Goal: Obtain resource: Obtain resource

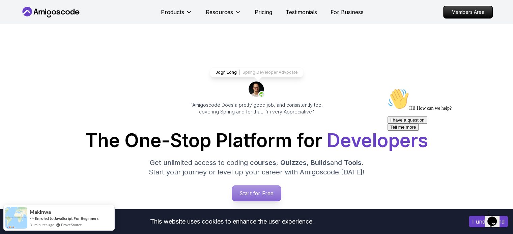
click at [258, 191] on p "Start for Free" at bounding box center [256, 194] width 49 height 16
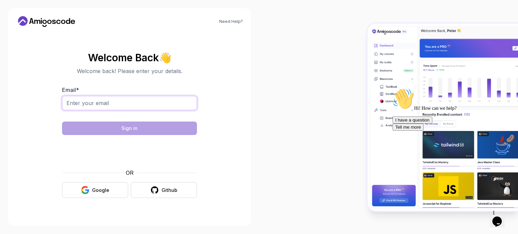
click at [161, 105] on input "Email *" at bounding box center [129, 103] width 135 height 14
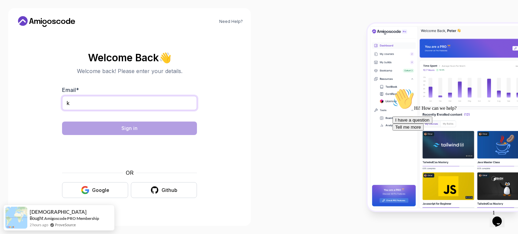
type input "kashishbhatnagar25@gmail.com"
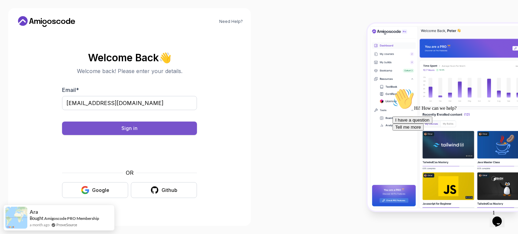
click at [177, 128] on button "Sign in" at bounding box center [129, 128] width 135 height 13
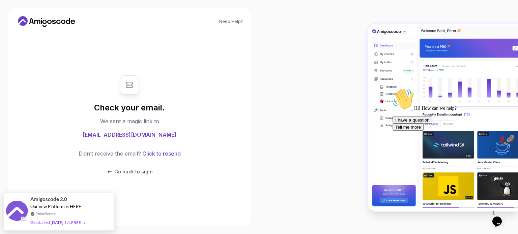
click at [305, 90] on div at bounding box center [388, 117] width 259 height 234
click at [75, 217] on div "Get started today. It's FREE" at bounding box center [57, 220] width 55 height 8
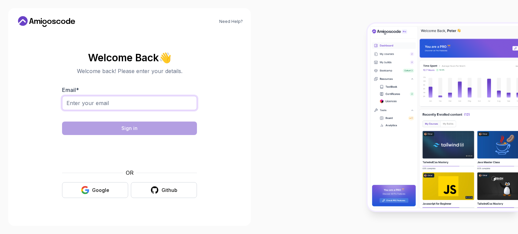
click at [164, 104] on input "Email *" at bounding box center [129, 103] width 135 height 14
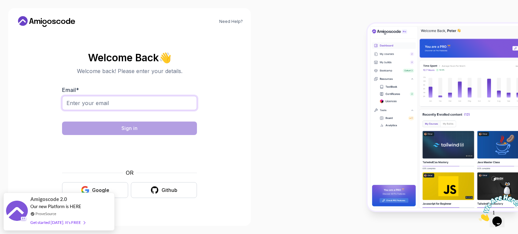
type input "j"
type input "kashishbhatnagar25@gmail.com"
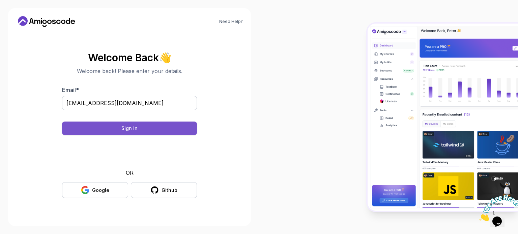
click at [143, 127] on button "Sign in" at bounding box center [129, 128] width 135 height 13
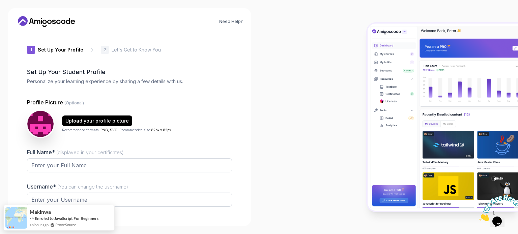
type input "silentweaseleaa4d"
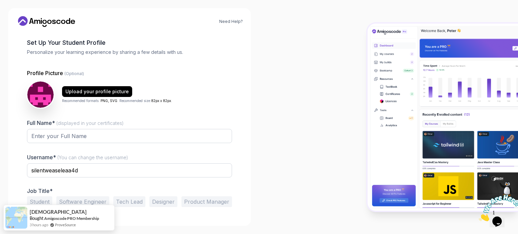
scroll to position [30, 0]
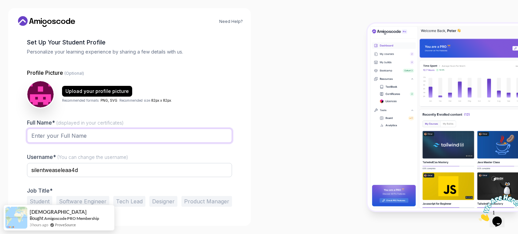
click at [51, 134] on input "Full Name* (displayed in your certificates)" at bounding box center [129, 136] width 205 height 14
type input "[PERSON_NAME]"
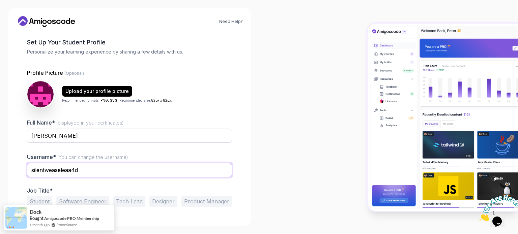
click at [80, 169] on input "silentweaseleaa4d" at bounding box center [129, 170] width 205 height 14
type input "s"
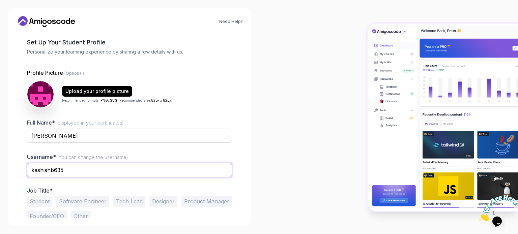
scroll to position [47, 0]
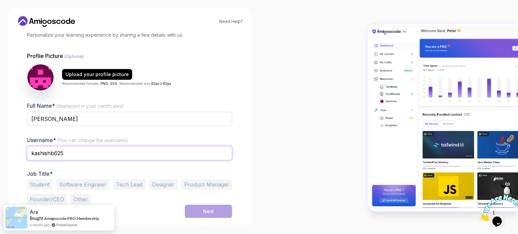
type input "kashishb625"
click at [35, 186] on button "Student" at bounding box center [39, 184] width 25 height 11
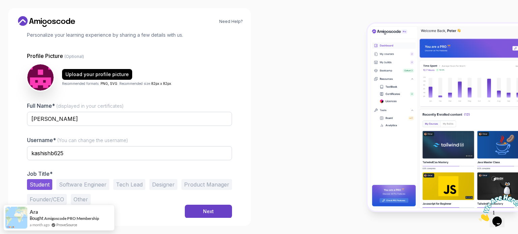
click at [67, 185] on button "Software Engineer" at bounding box center [82, 184] width 53 height 11
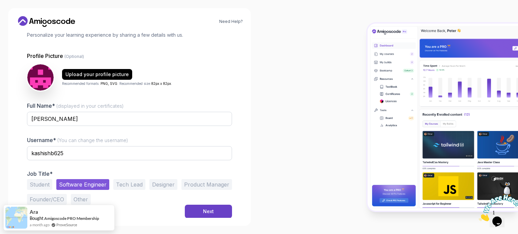
click at [45, 180] on button "Student" at bounding box center [39, 184] width 25 height 11
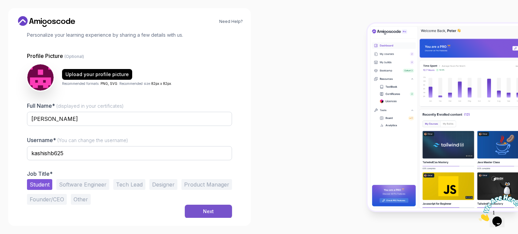
click at [213, 214] on div "Next" at bounding box center [208, 211] width 11 height 7
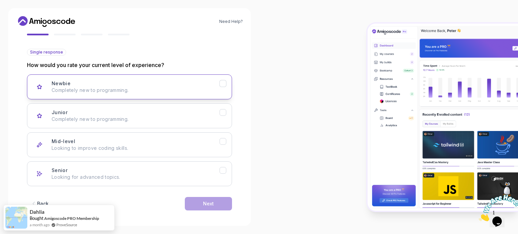
scroll to position [67, 0]
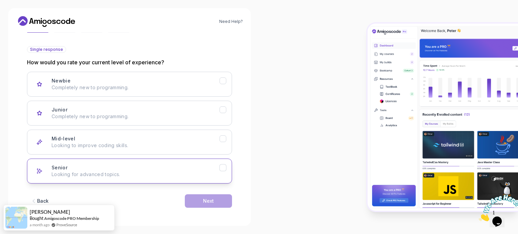
click at [135, 168] on div "Senior Looking for advanced topics." at bounding box center [136, 171] width 168 height 13
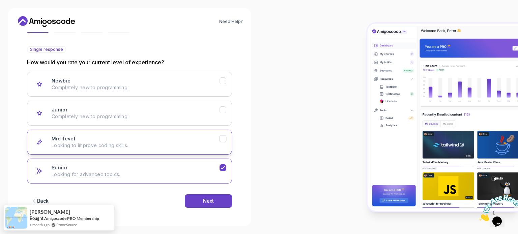
click at [139, 146] on p "Looking to improve coding skills." at bounding box center [136, 145] width 168 height 7
click at [136, 167] on div "Senior Looking for advanced topics." at bounding box center [136, 171] width 168 height 13
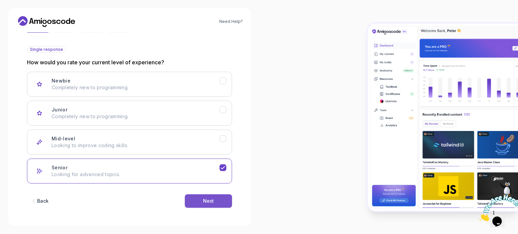
click at [223, 199] on button "Next" at bounding box center [208, 201] width 47 height 13
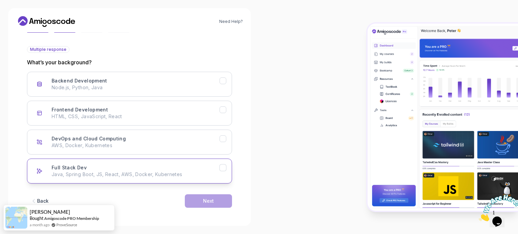
click at [107, 173] on p "Java, Spring Boot, JS, React, AWS, Docker, Kubernetes" at bounding box center [136, 174] width 168 height 7
click at [209, 201] on div "Next" at bounding box center [208, 201] width 11 height 7
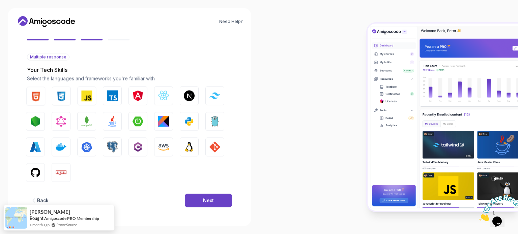
scroll to position [60, 0]
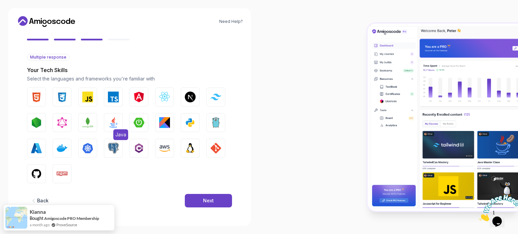
click at [116, 123] on img "button" at bounding box center [113, 122] width 11 height 11
click at [206, 202] on div "Next" at bounding box center [208, 201] width 11 height 7
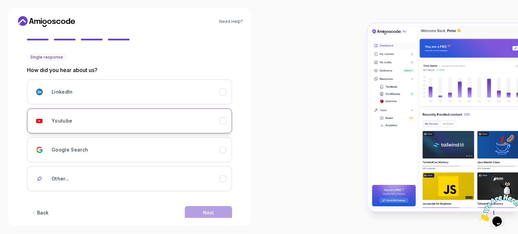
click at [128, 114] on div "Youtube" at bounding box center [136, 120] width 168 height 13
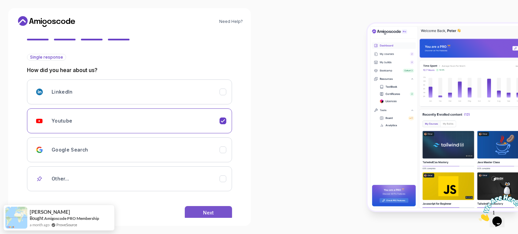
click at [208, 210] on div "Next" at bounding box center [208, 213] width 11 height 7
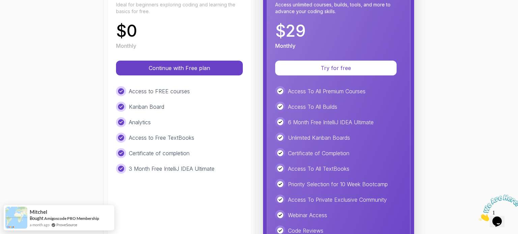
scroll to position [116, 0]
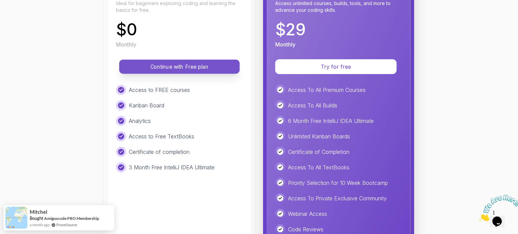
click at [182, 69] on p "Continue with Free plan" at bounding box center [179, 67] width 105 height 8
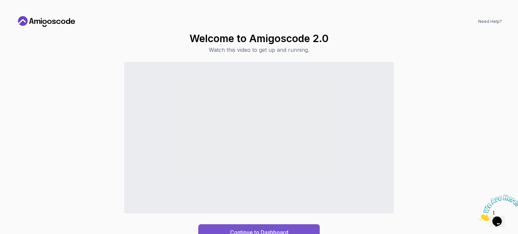
click at [278, 227] on button "Continue to Dashboard" at bounding box center [258, 233] width 121 height 16
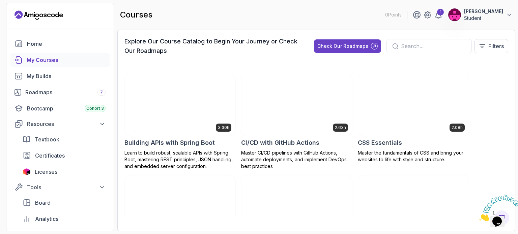
scroll to position [97, 0]
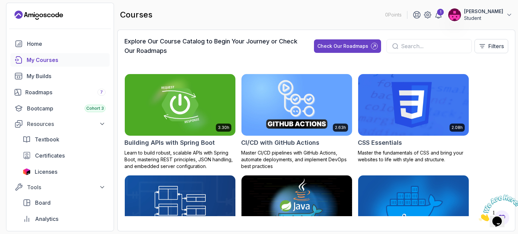
click at [401, 49] on input "text" at bounding box center [433, 46] width 65 height 8
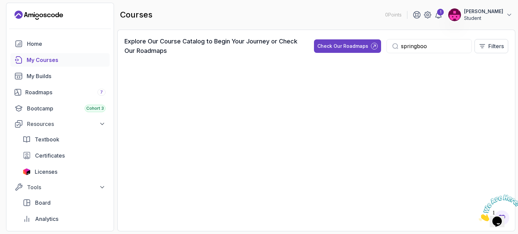
type input "springboot"
click at [415, 144] on div at bounding box center [316, 143] width 384 height 164
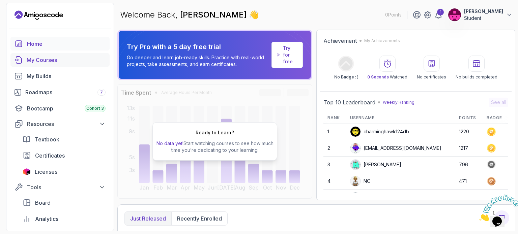
click at [39, 57] on div "My Courses" at bounding box center [66, 60] width 79 height 8
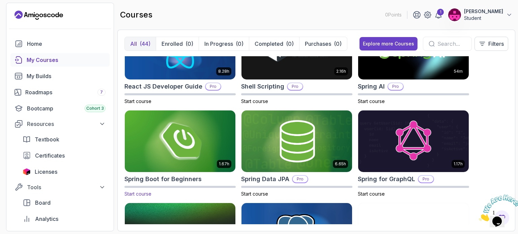
scroll to position [1064, 0]
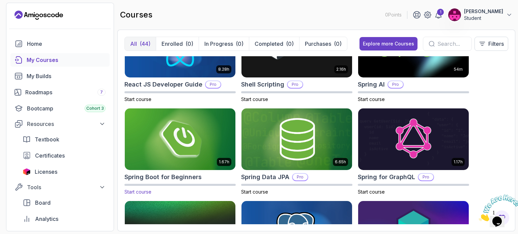
click at [185, 115] on img at bounding box center [180, 139] width 116 height 65
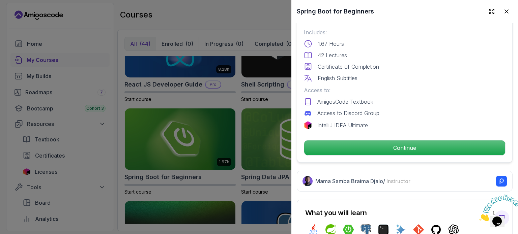
scroll to position [196, 0]
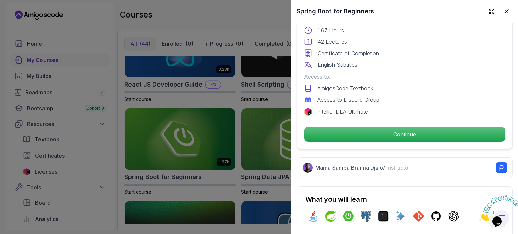
click at [372, 96] on p "Access to Discord Group" at bounding box center [348, 100] width 62 height 8
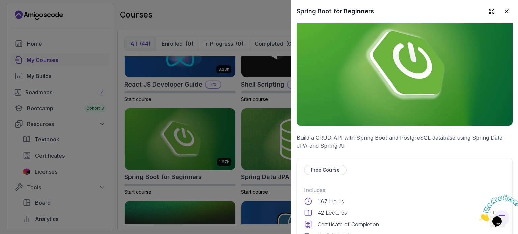
scroll to position [179, 0]
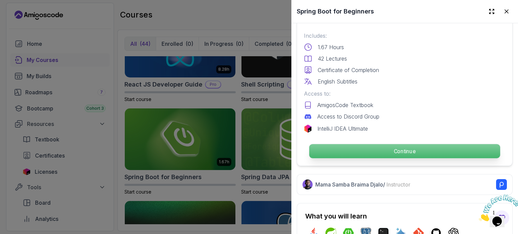
click at [366, 144] on p "Continue" at bounding box center [404, 151] width 191 height 14
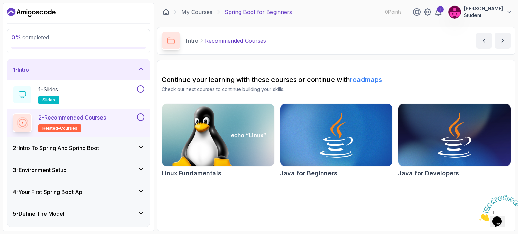
click at [369, 77] on link "roadmaps" at bounding box center [366, 80] width 32 height 8
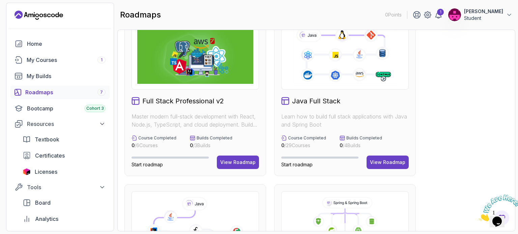
scroll to position [178, 0]
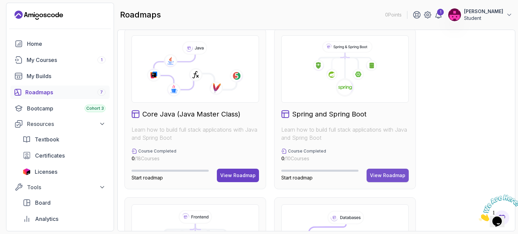
click at [398, 173] on div "View Roadmap" at bounding box center [387, 175] width 35 height 7
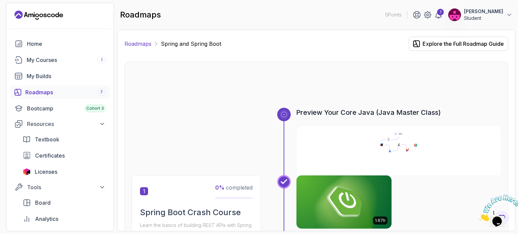
click at [144, 42] on link "Roadmaps" at bounding box center [137, 44] width 27 height 8
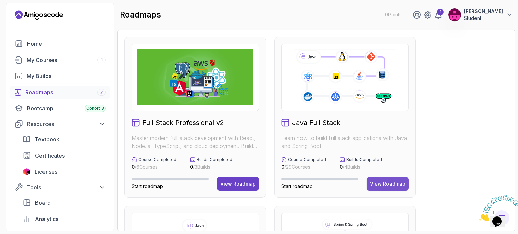
click at [387, 184] on div "View Roadmap" at bounding box center [387, 184] width 35 height 7
click at [50, 106] on div "Bootcamp Cohort 3" at bounding box center [66, 109] width 79 height 8
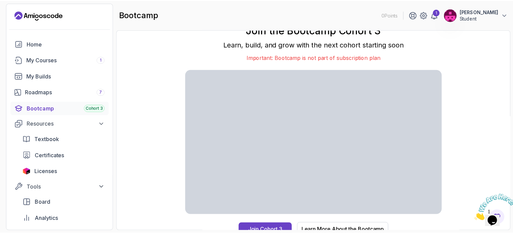
scroll to position [6, 0]
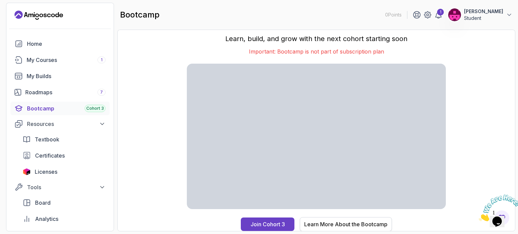
click at [336, 226] on div "Learn More About the Bootcamp" at bounding box center [345, 225] width 83 height 8
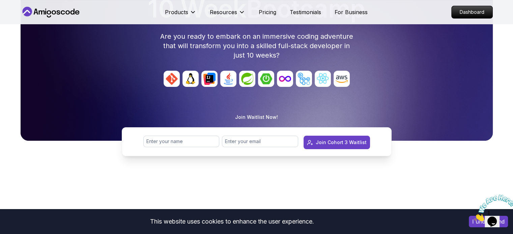
scroll to position [85, 0]
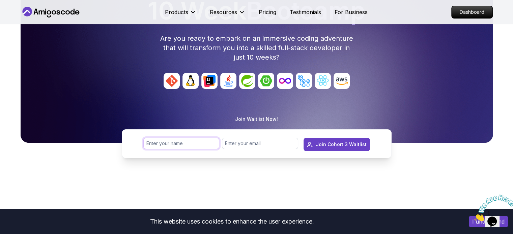
click at [188, 149] on input "text" at bounding box center [181, 143] width 76 height 11
type input "[PERSON_NAME]"
click at [245, 139] on input "email" at bounding box center [260, 143] width 76 height 11
type input "k"
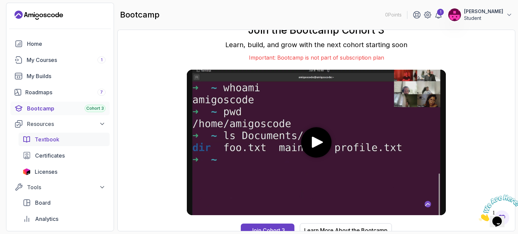
click at [51, 141] on span "Textbook" at bounding box center [47, 140] width 25 height 8
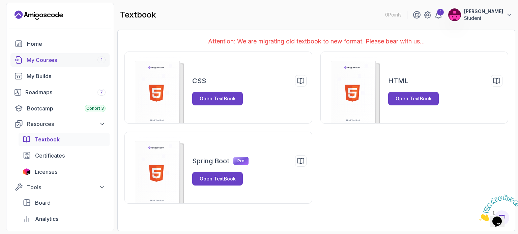
click at [72, 60] on div "My Courses 1" at bounding box center [66, 60] width 79 height 8
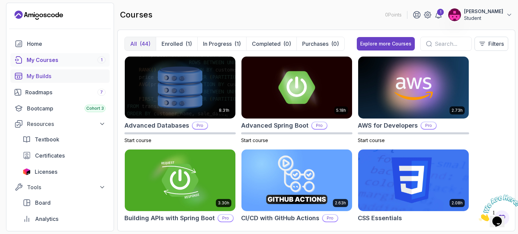
click at [52, 75] on div "My Builds" at bounding box center [66, 76] width 79 height 8
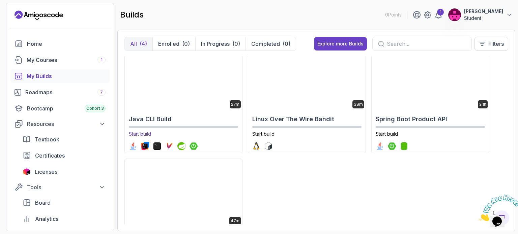
scroll to position [14, 0]
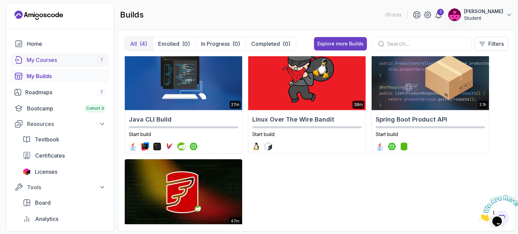
click at [79, 62] on div "My Courses 1" at bounding box center [66, 60] width 79 height 8
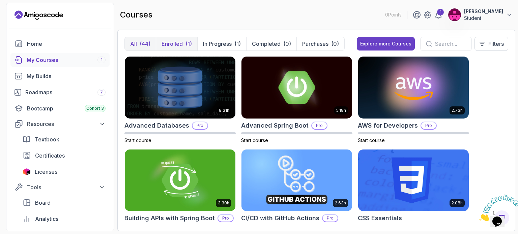
click at [176, 40] on p "Enrolled" at bounding box center [172, 44] width 21 height 8
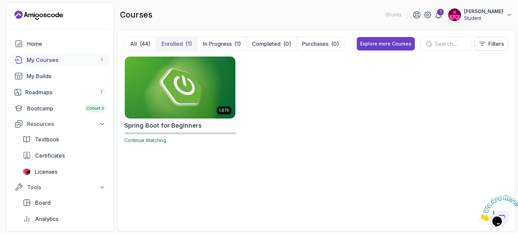
click at [178, 88] on img at bounding box center [180, 87] width 116 height 65
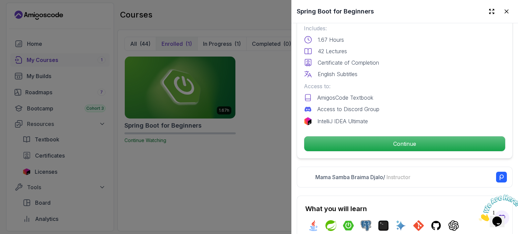
scroll to position [188, 0]
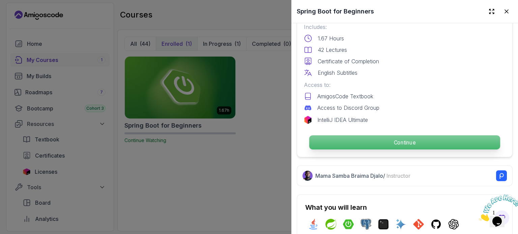
click at [386, 137] on p "Continue" at bounding box center [404, 143] width 191 height 14
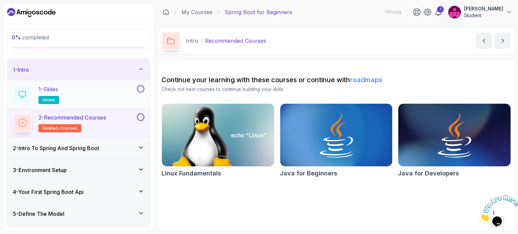
click at [92, 86] on div "1 - Slides slides" at bounding box center [74, 94] width 123 height 19
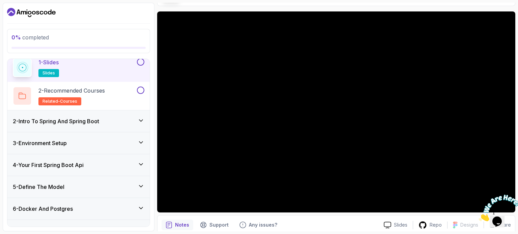
scroll to position [28, 0]
click at [112, 117] on div "2 - Intro To Spring And Spring Boot" at bounding box center [79, 121] width 132 height 8
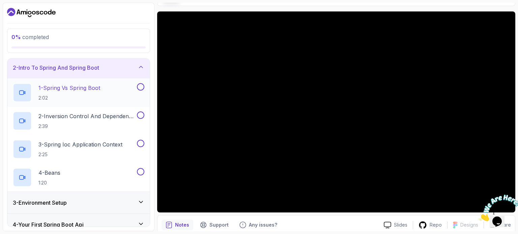
scroll to position [206, 0]
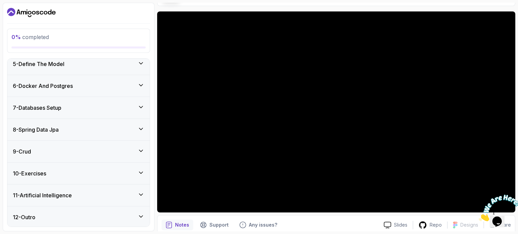
click at [51, 89] on h3 "6 - Docker And Postgres" at bounding box center [43, 86] width 60 height 8
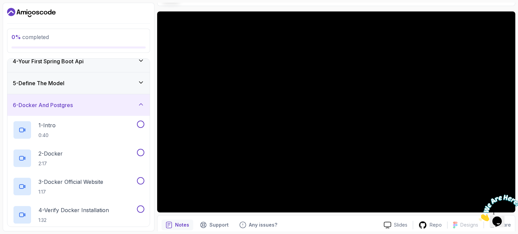
scroll to position [74, 0]
click at [80, 82] on div "5 - Define The Model" at bounding box center [79, 83] width 132 height 8
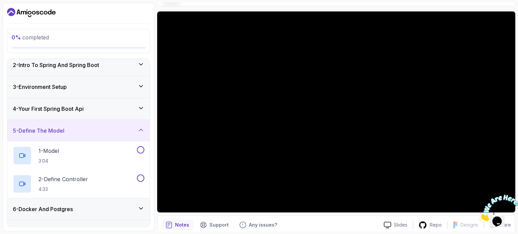
scroll to position [0, 0]
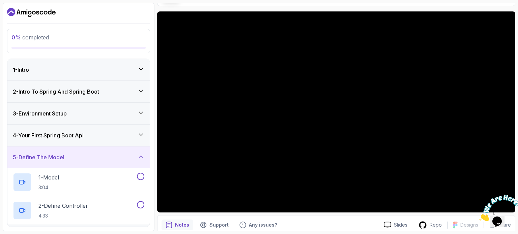
click at [76, 91] on h3 "2 - Intro To Spring And Spring Boot" at bounding box center [56, 92] width 86 height 8
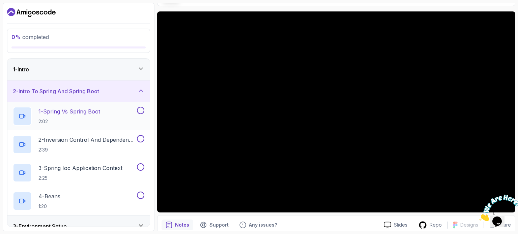
click at [81, 109] on p "1 - Spring Vs Spring Boot" at bounding box center [69, 112] width 62 height 8
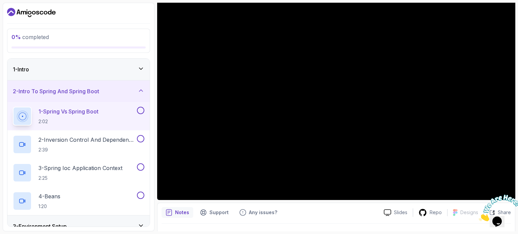
scroll to position [72, 0]
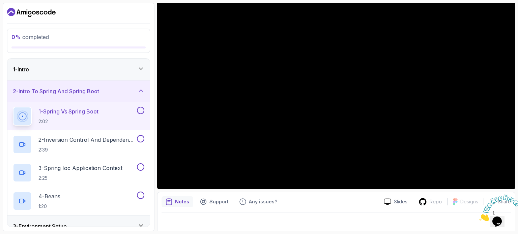
click at [479, 217] on icon "Close" at bounding box center [479, 220] width 0 height 6
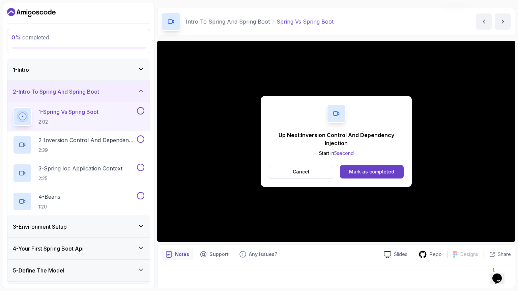
scroll to position [76, 0]
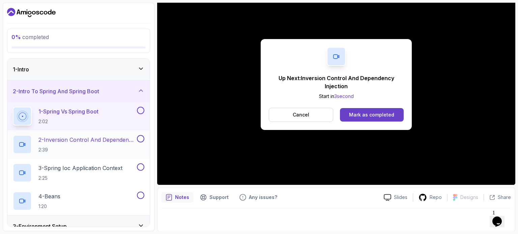
click at [130, 140] on p "2 - Inversion Control And Dependency Injection" at bounding box center [86, 140] width 97 height 8
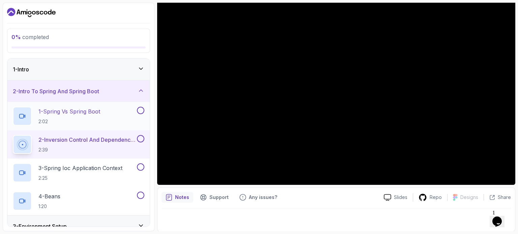
click at [142, 108] on button at bounding box center [140, 110] width 7 height 7
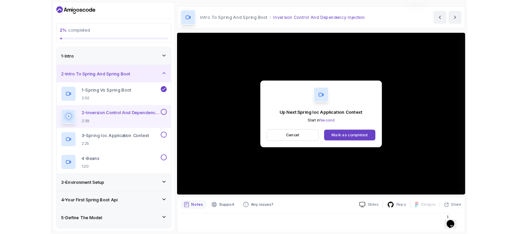
scroll to position [76, 0]
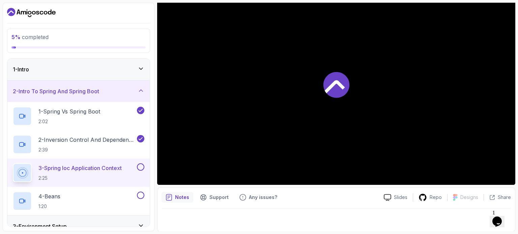
click at [112, 170] on p "3 - Spring Ioc Application Context" at bounding box center [79, 168] width 83 height 8
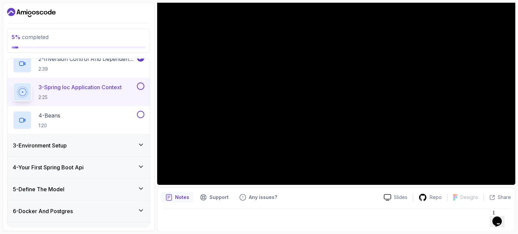
scroll to position [81, 0]
click at [31, 152] on div "3 - Environment Setup" at bounding box center [78, 146] width 142 height 22
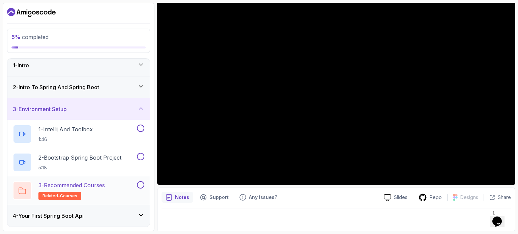
scroll to position [0, 0]
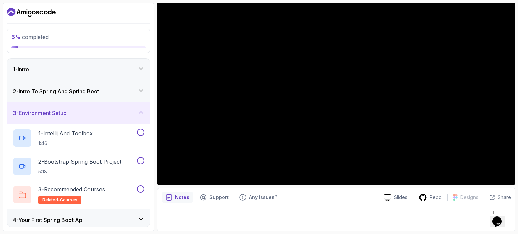
click at [107, 94] on div "2 - Intro To Spring And Spring Boot" at bounding box center [79, 91] width 132 height 8
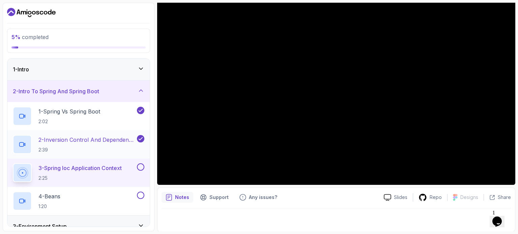
click at [92, 148] on p "2:39" at bounding box center [86, 150] width 97 height 7
click at [88, 137] on p "2 - Inversion Control And Dependency Injection" at bounding box center [86, 140] width 97 height 8
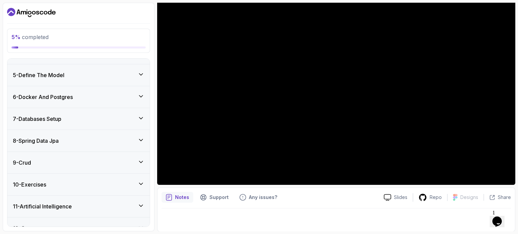
scroll to position [206, 0]
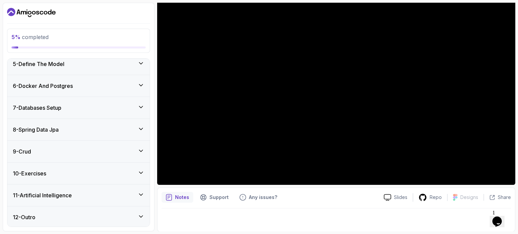
click at [15, 7] on icon "Dashboard" at bounding box center [31, 12] width 49 height 11
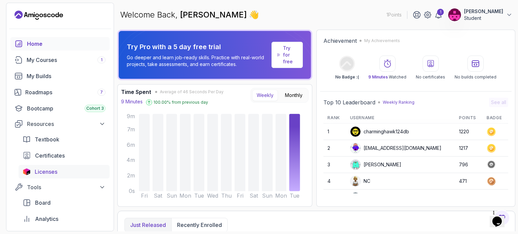
click at [42, 166] on link "Licenses" at bounding box center [64, 171] width 91 height 13
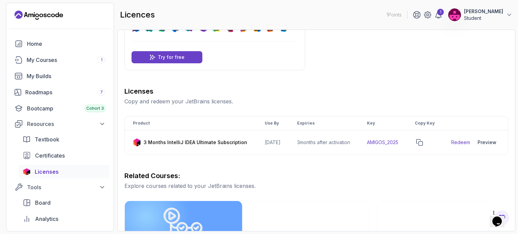
scroll to position [42, 0]
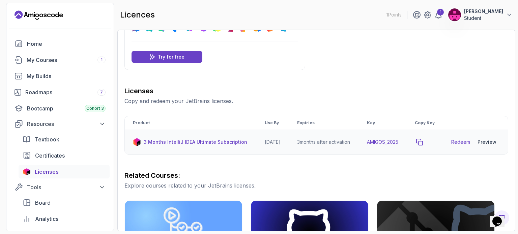
click at [423, 145] on icon "copy-button" at bounding box center [419, 142] width 7 height 7
click at [467, 146] on link "Redeem" at bounding box center [460, 142] width 19 height 7
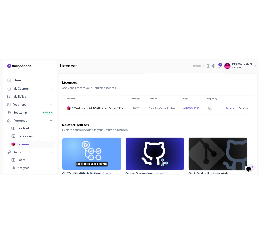
scroll to position [85, 0]
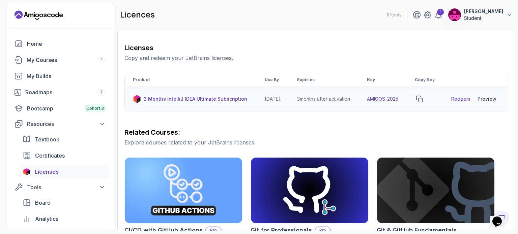
click at [485, 101] on div "Preview" at bounding box center [487, 99] width 19 height 7
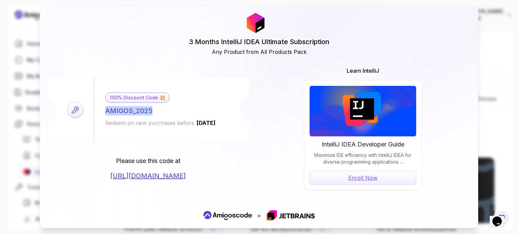
drag, startPoint x: 152, startPoint y: 111, endPoint x: 89, endPoint y: 107, distance: 63.6
click at [89, 107] on div "100% Discount Code 💥 AMIGOS_2025 Redeem on new purchases before [DATE]" at bounding box center [148, 110] width 202 height 66
copy div "AMIGOS_2025"
click at [25, 20] on div "3 Months IntelliJ IDEA Ultimate Subscription Any Product from All Products Pack…" at bounding box center [259, 117] width 518 height 234
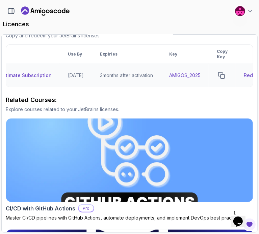
scroll to position [0, 78]
drag, startPoint x: 211, startPoint y: 75, endPoint x: 171, endPoint y: 80, distance: 39.8
click at [171, 80] on td "AMIGOS_2025" at bounding box center [184, 75] width 48 height 23
click at [225, 72] on button "copy-button" at bounding box center [220, 75] width 9 height 9
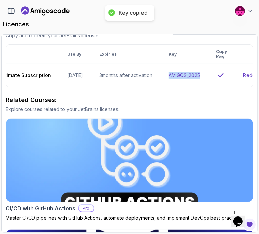
scroll to position [0, 132]
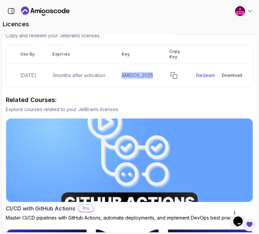
click at [224, 73] on div "Download" at bounding box center [232, 75] width 20 height 5
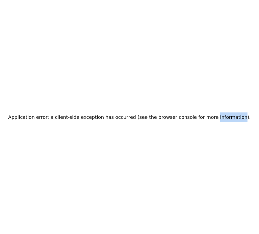
click at [227, 73] on div "Application error: a client-side exception has occurred (see the browser consol…" at bounding box center [129, 117] width 259 height 234
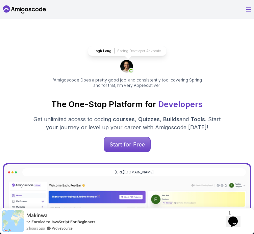
click at [246, 10] on icon "Open Menu" at bounding box center [248, 9] width 5 height 4
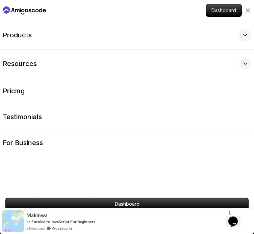
click at [246, 8] on icon at bounding box center [247, 10] width 7 height 7
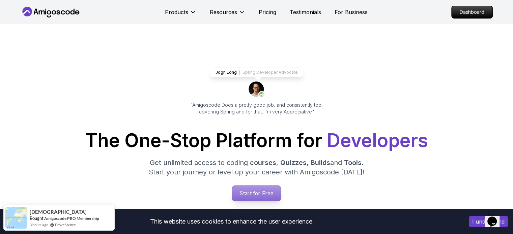
click at [252, 190] on p "Start for Free" at bounding box center [256, 194] width 49 height 16
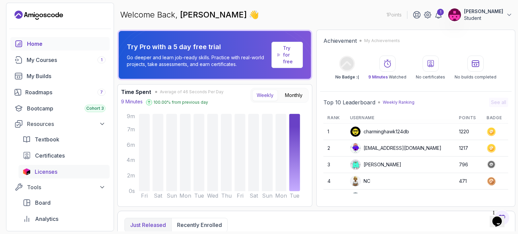
click at [45, 167] on link "Licenses" at bounding box center [64, 171] width 91 height 13
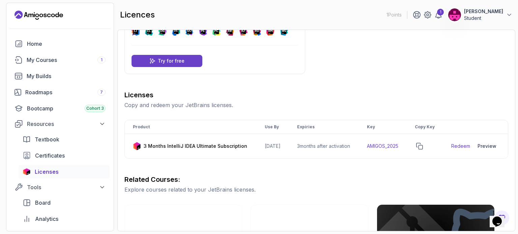
scroll to position [40, 0]
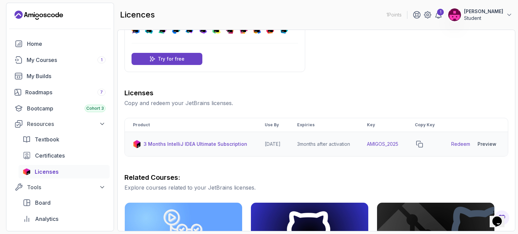
click at [253, 148] on div "Preview" at bounding box center [487, 144] width 19 height 7
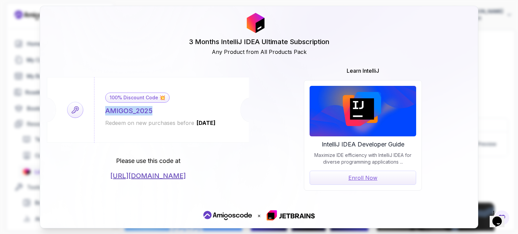
drag, startPoint x: 156, startPoint y: 108, endPoint x: 96, endPoint y: 114, distance: 59.7
click at [96, 114] on div "100% Discount Code 💥 AMIGOS_2025 Redeem on new purchases before [DATE]" at bounding box center [160, 110] width 133 height 66
copy div "AMIGOS_2025"
click at [253, 20] on div "3 Months IntelliJ IDEA Ultimate Subscription Any Product from All Products Pack…" at bounding box center [259, 117] width 438 height 222
click at [253, 24] on div "3 Months IntelliJ IDEA Ultimate Subscription Any Product from All Products Pack…" at bounding box center [259, 117] width 518 height 234
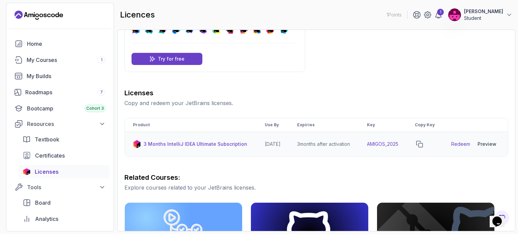
click at [253, 148] on link "Redeem" at bounding box center [460, 144] width 19 height 7
